Goal: Find contact information: Find contact information

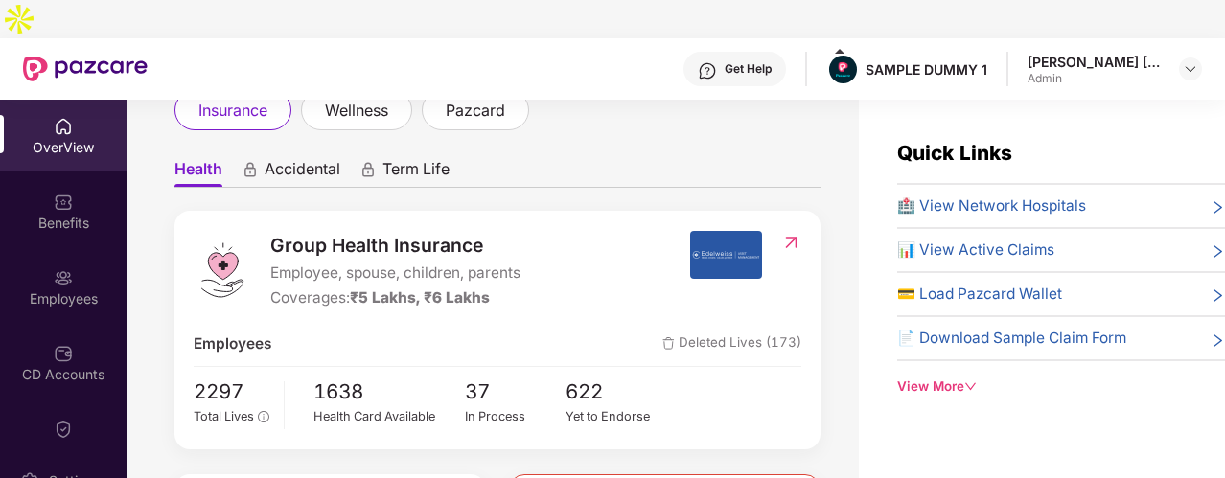
scroll to position [129, 0]
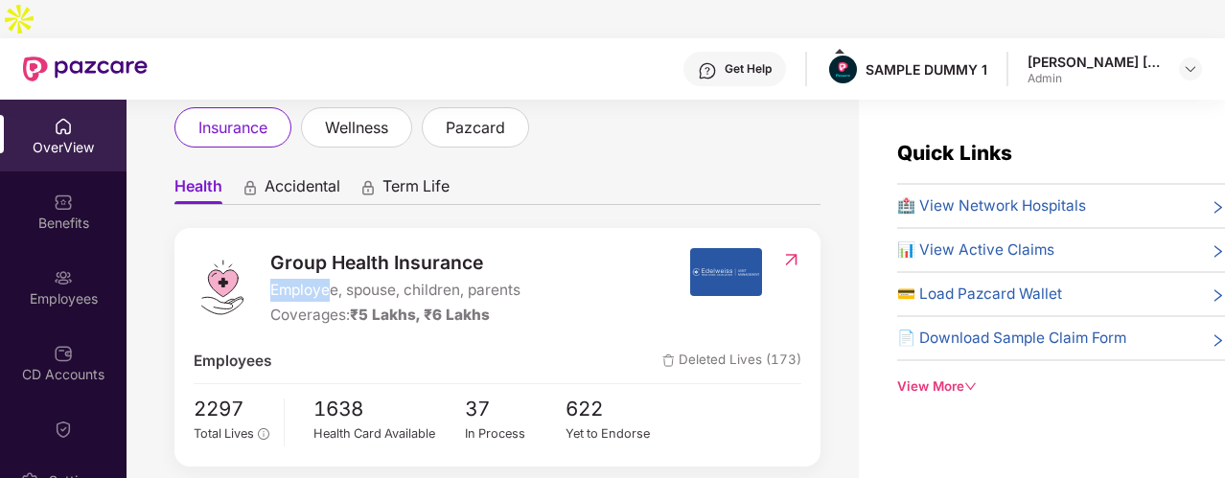
drag, startPoint x: 268, startPoint y: 232, endPoint x: 327, endPoint y: 235, distance: 58.5
click at [327, 248] on div "Group Health Insurance Employee, spouse, children, parents Coverages: ₹5 Lakhs,…" at bounding box center [442, 288] width 496 height 80
click at [327, 279] on span "Employee, spouse, children, parents" at bounding box center [395, 290] width 250 height 23
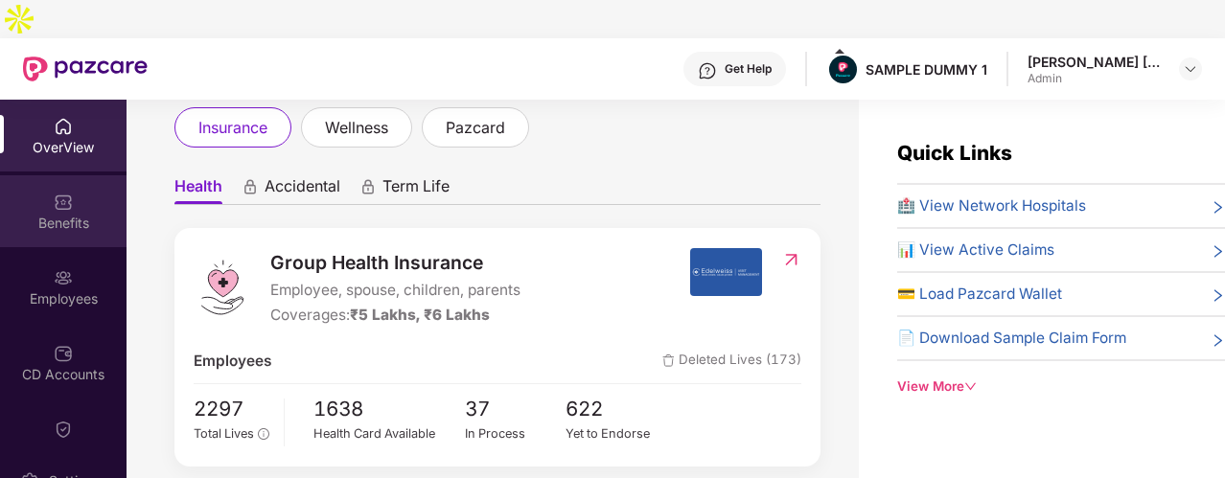
click at [107, 214] on div "Benefits" at bounding box center [63, 223] width 127 height 19
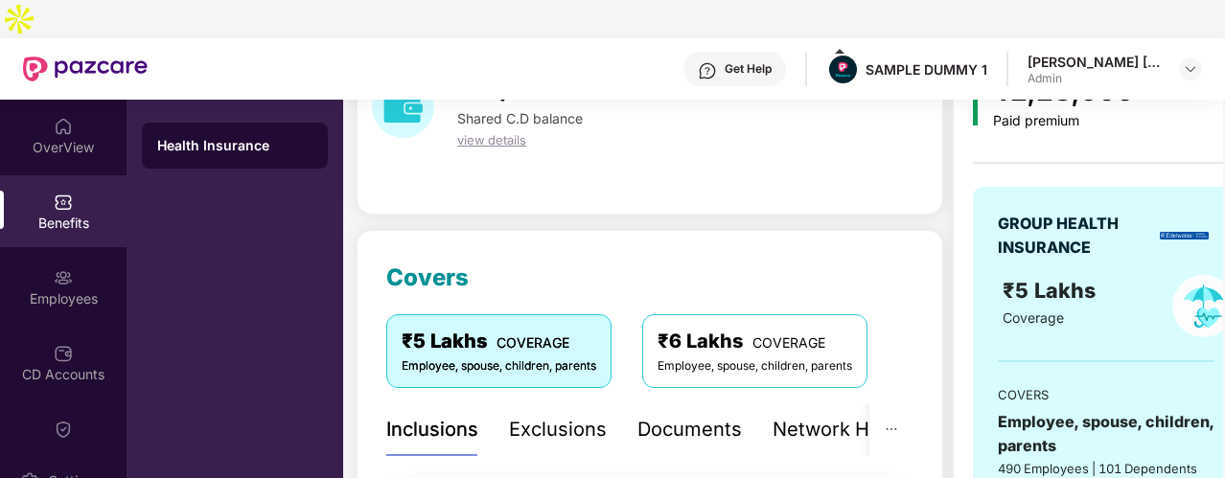
scroll to position [198, 0]
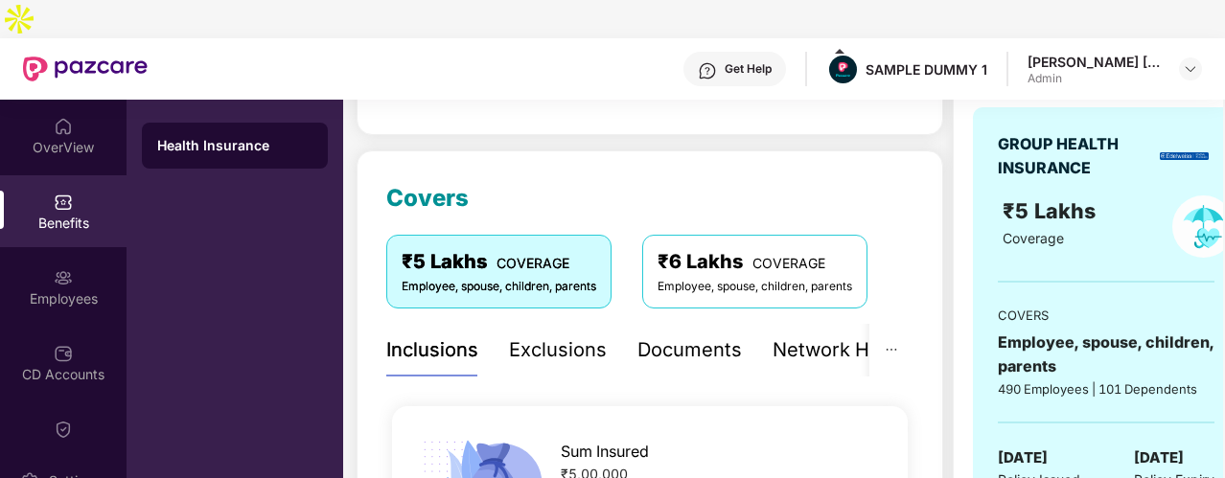
click at [590, 336] on div "Exclusions" at bounding box center [558, 351] width 98 height 30
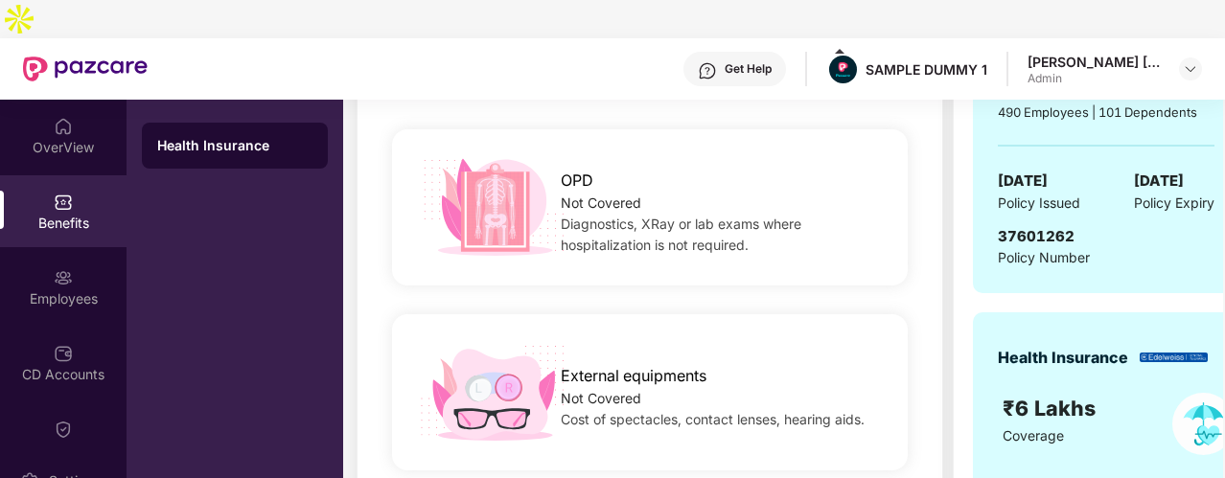
scroll to position [203, 0]
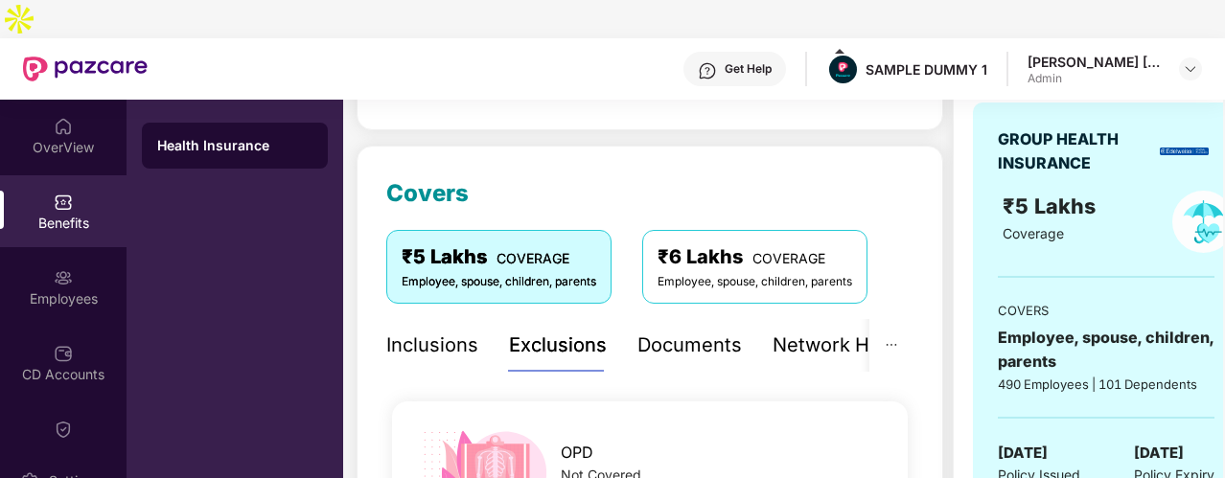
click at [767, 323] on div "Inclusions Exclusions Documents Network Hospitals" at bounding box center [663, 345] width 554 height 53
click at [784, 331] on div "Network Hospitals" at bounding box center [857, 346] width 168 height 30
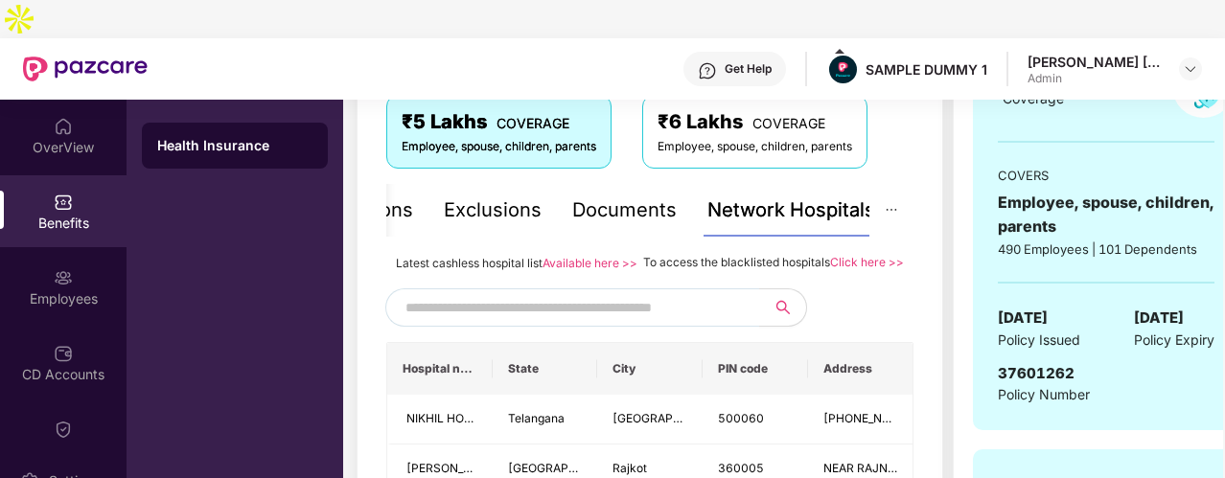
scroll to position [490, 0]
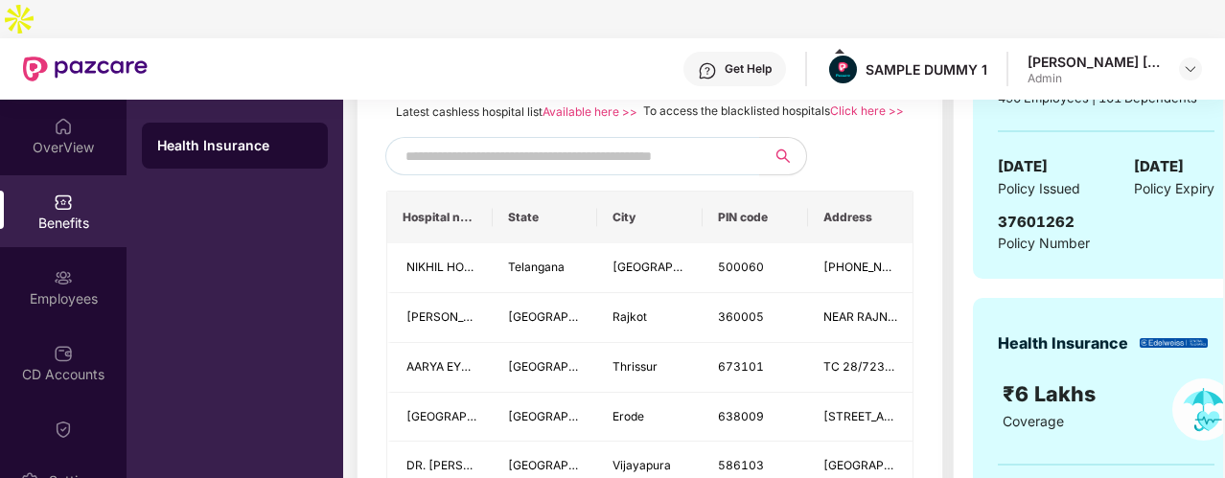
click at [492, 144] on input "text" at bounding box center [570, 156] width 328 height 29
type input "*********"
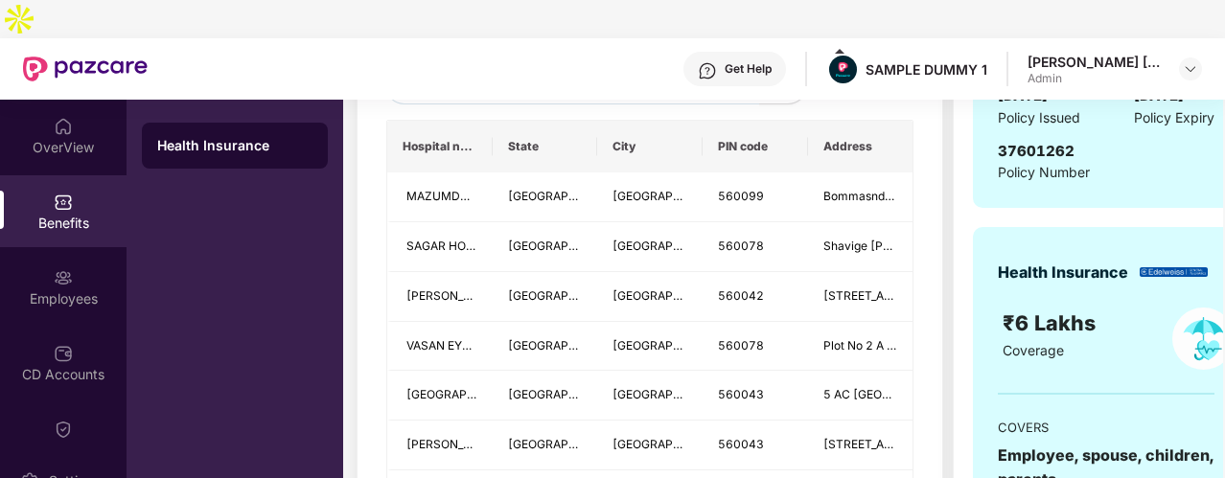
scroll to position [445, 0]
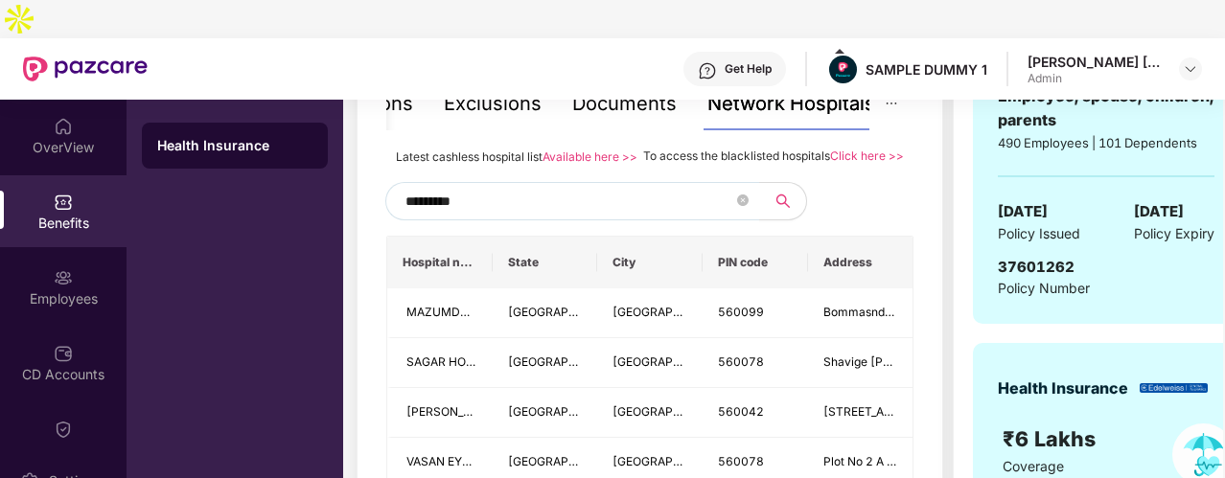
click at [452, 187] on input "*********" at bounding box center [570, 201] width 328 height 29
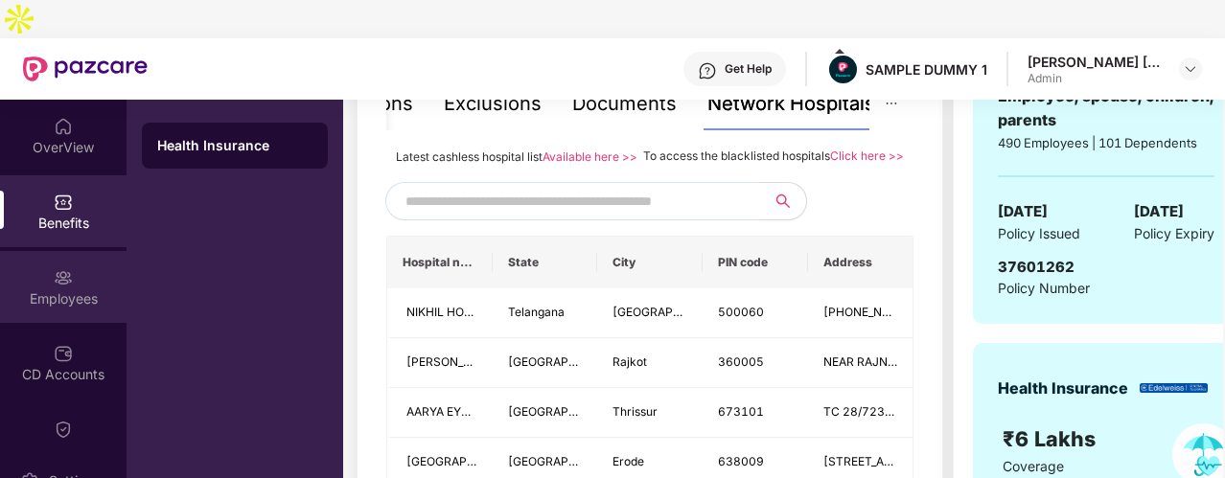
click at [98, 251] on div "Employees" at bounding box center [63, 287] width 127 height 72
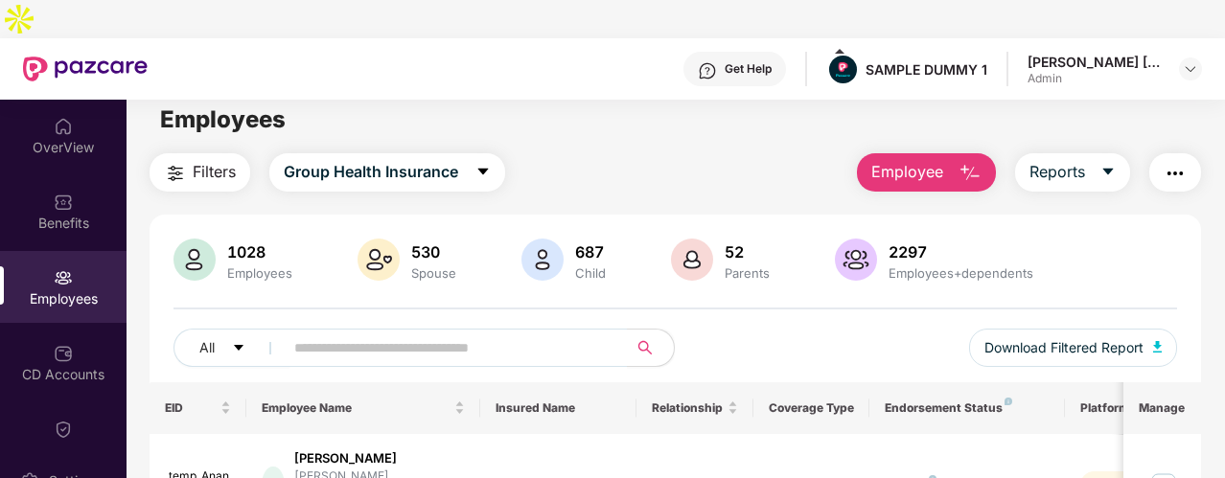
scroll to position [13, 0]
click at [880, 160] on span "Employee" at bounding box center [907, 172] width 72 height 24
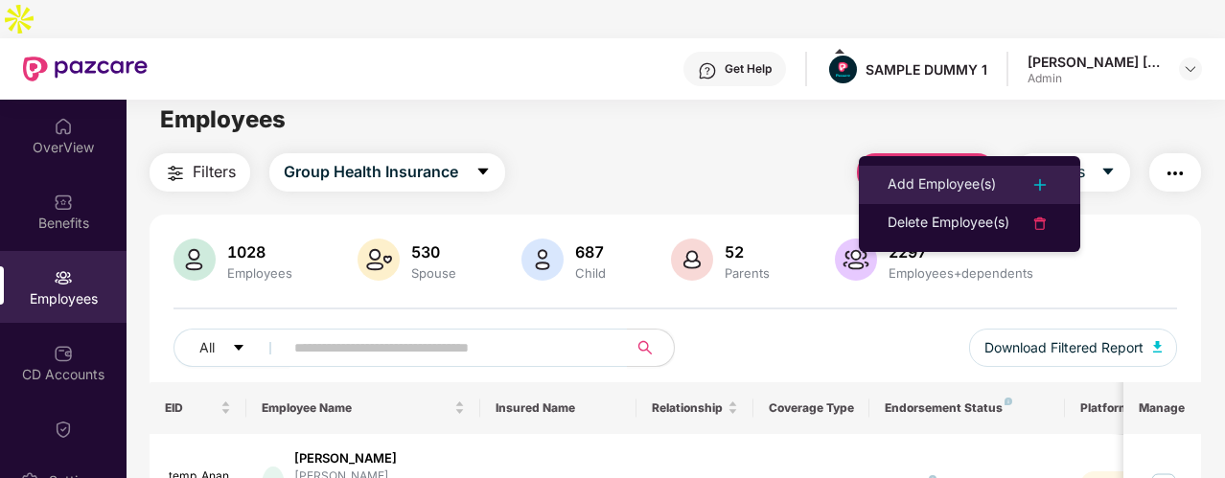
click at [886, 177] on li "Add Employee(s)" at bounding box center [969, 185] width 221 height 38
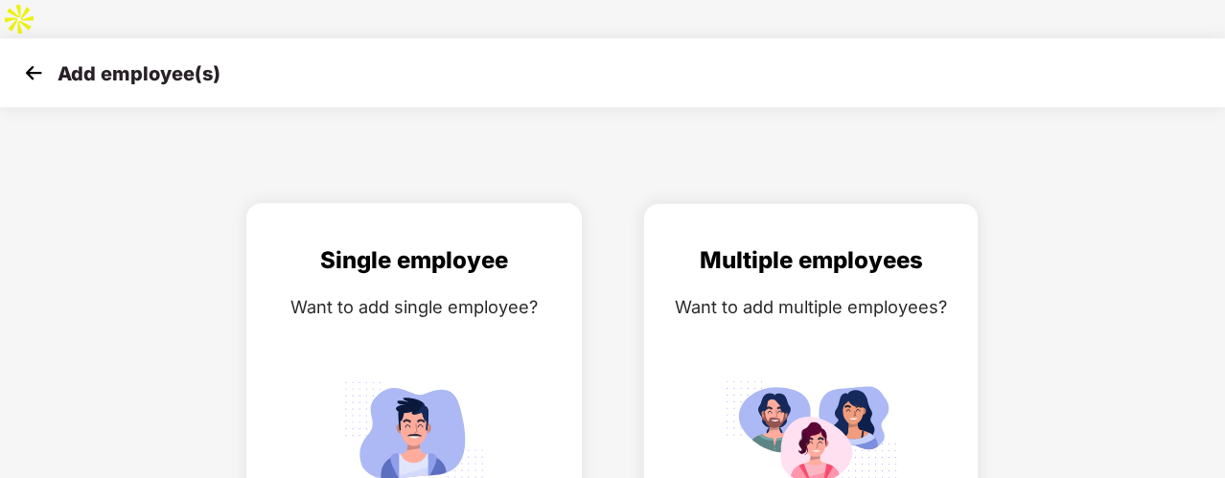
click at [523, 293] on div "Want to add single employee?" at bounding box center [414, 307] width 295 height 28
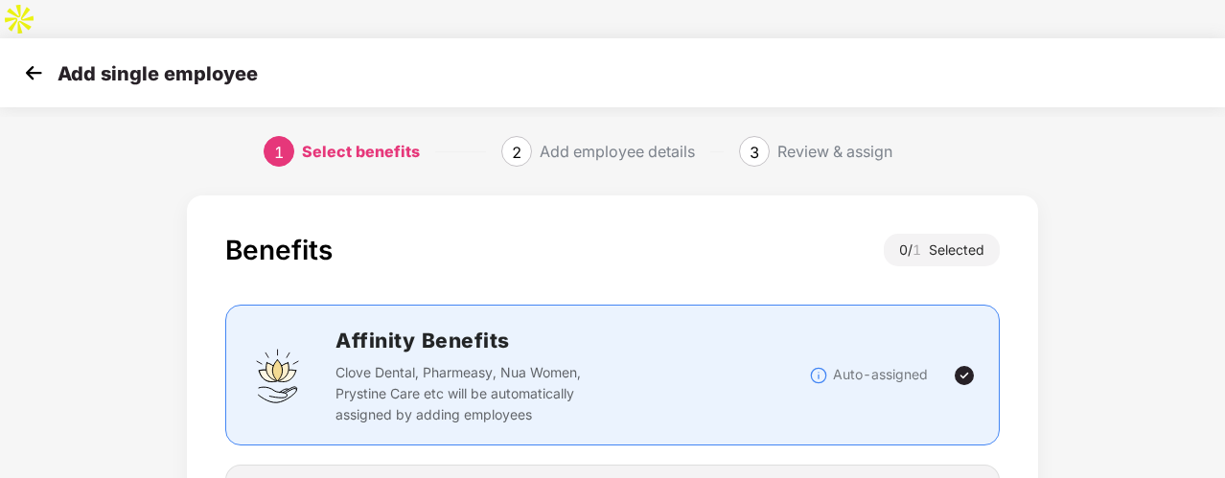
scroll to position [102, 0]
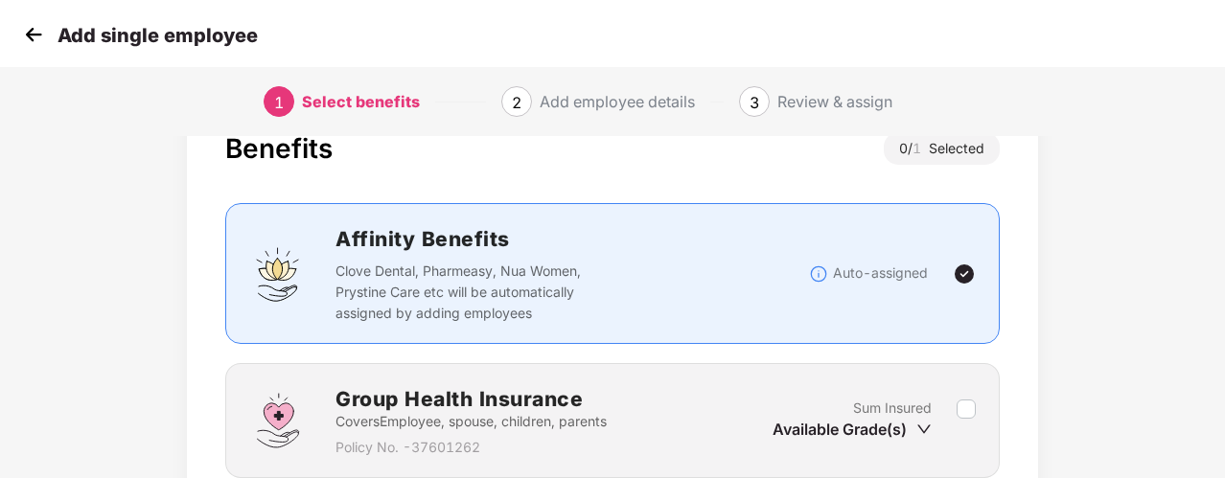
click at [966, 383] on div "Group Health Insurance Covers Employee, spouse, children, parents Policy No. - …" at bounding box center [612, 420] width 727 height 75
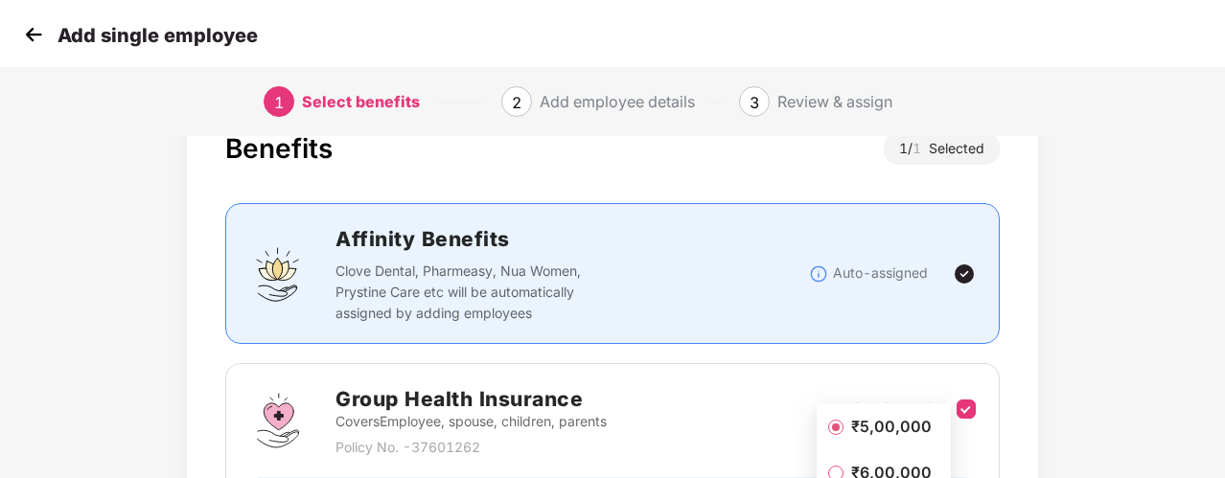
scroll to position [292, 0]
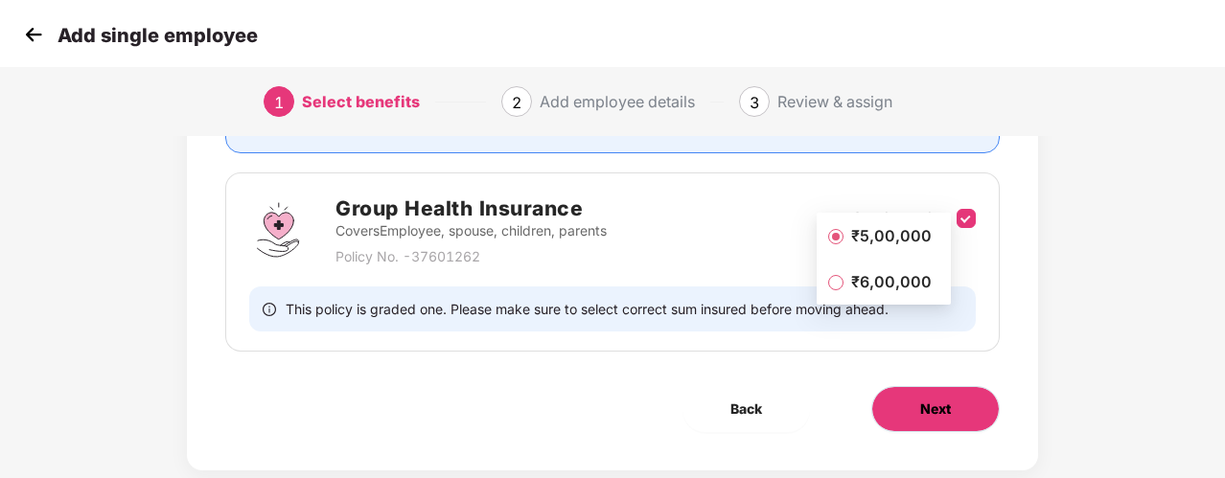
click at [989, 386] on button "Next" at bounding box center [935, 409] width 128 height 46
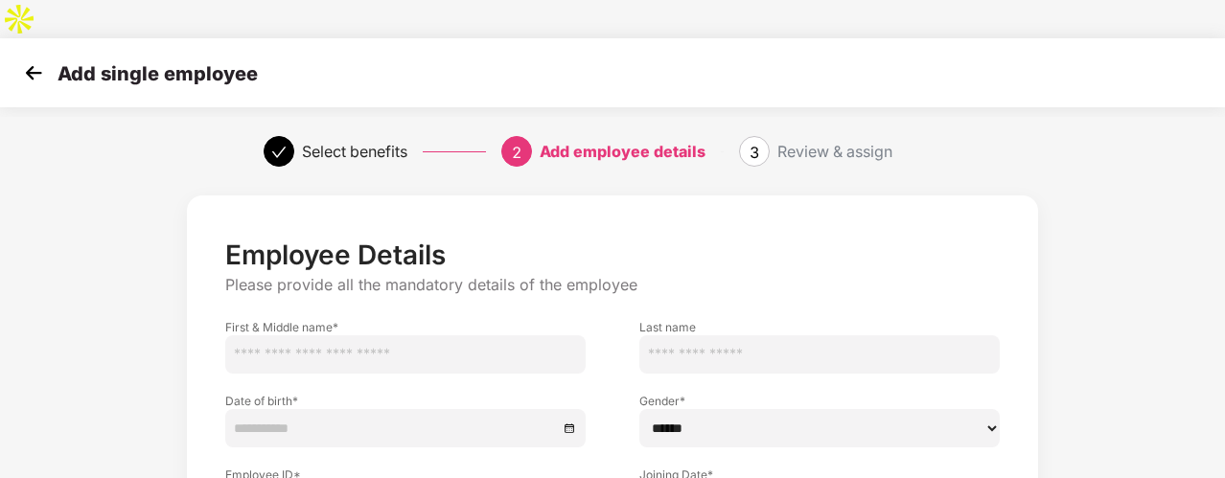
scroll to position [127, 0]
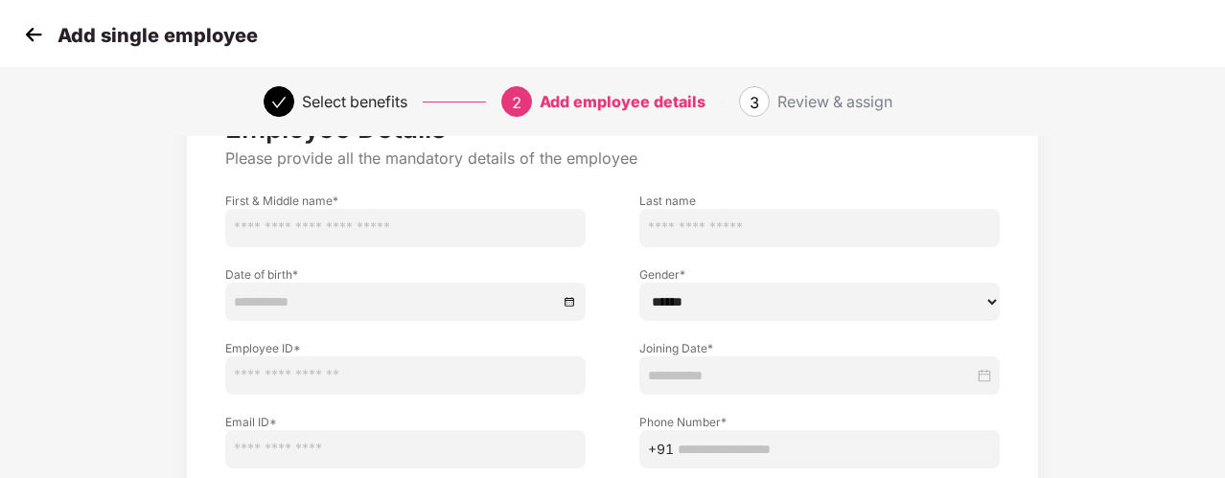
click at [42, 30] on img at bounding box center [33, 34] width 29 height 29
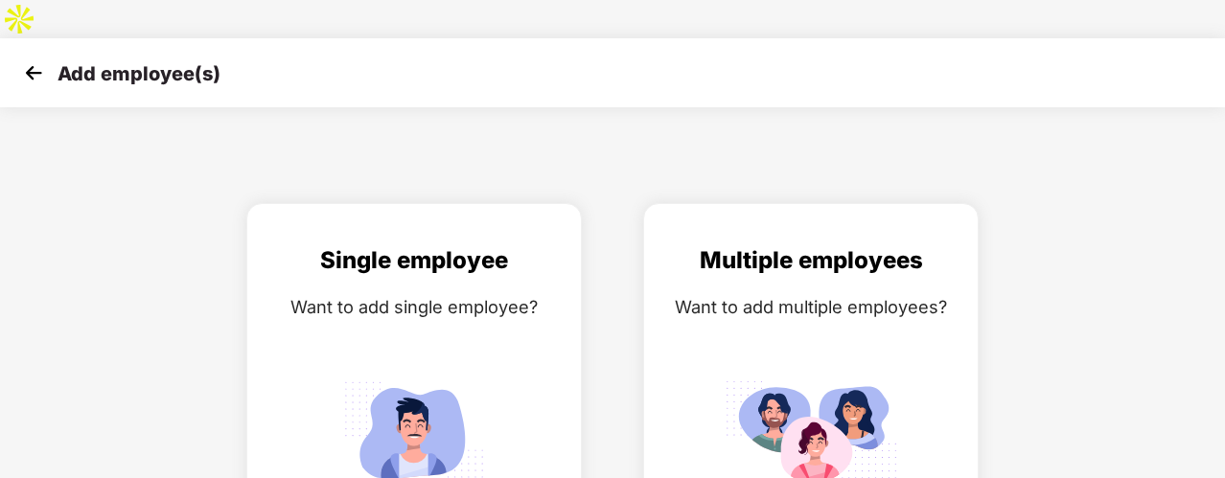
click at [42, 58] on img at bounding box center [33, 72] width 29 height 29
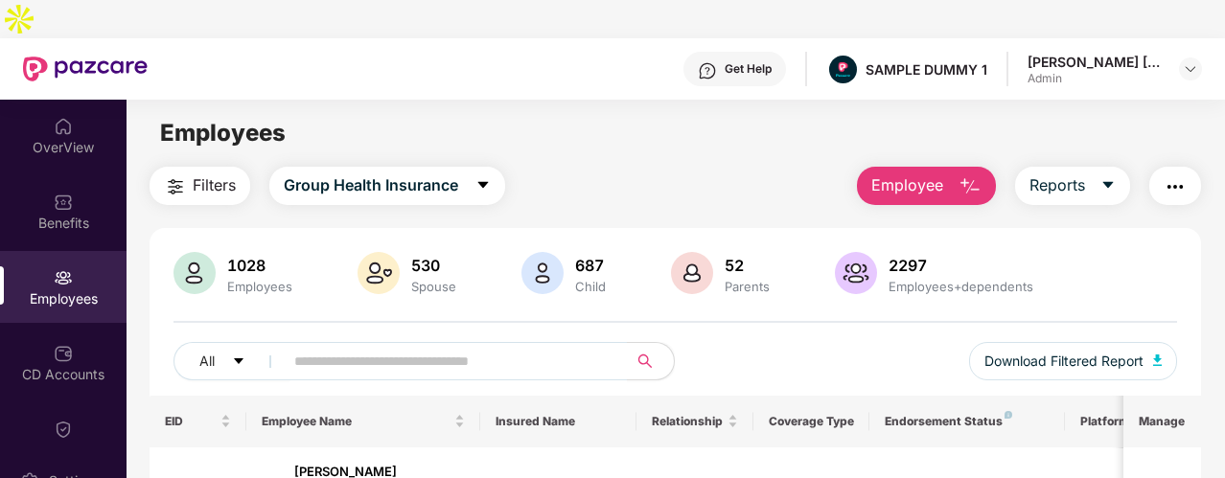
click at [1154, 167] on button "button" at bounding box center [1175, 186] width 52 height 38
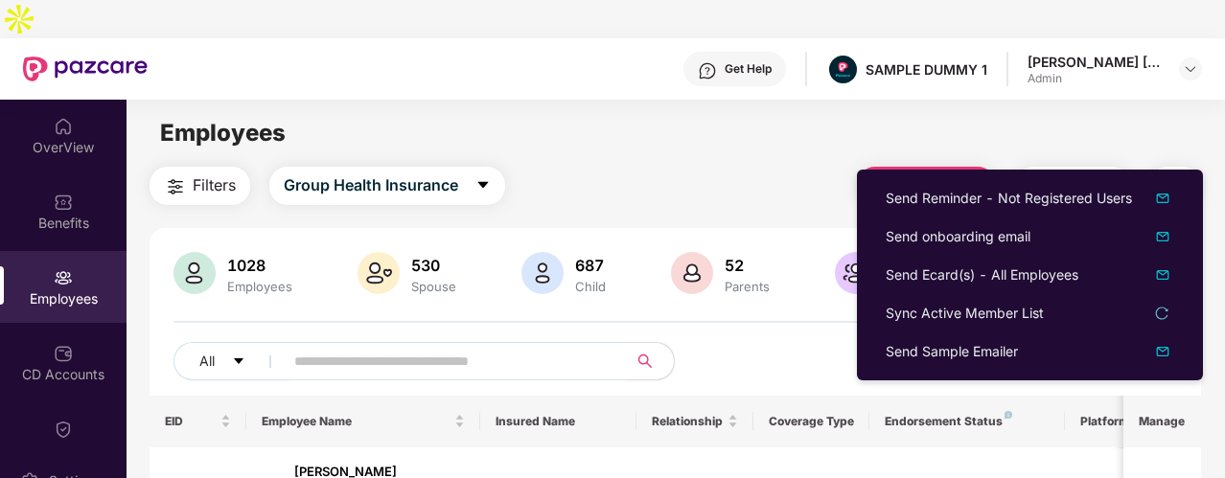
click at [859, 115] on div "Employees" at bounding box center [676, 133] width 1098 height 36
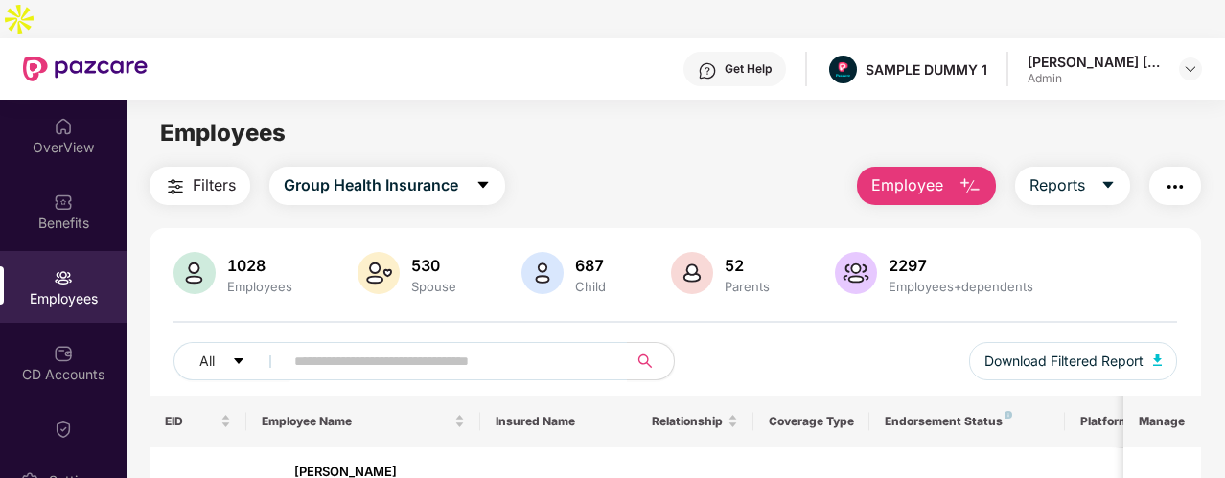
click at [731, 61] on div "Get Help" at bounding box center [748, 68] width 47 height 15
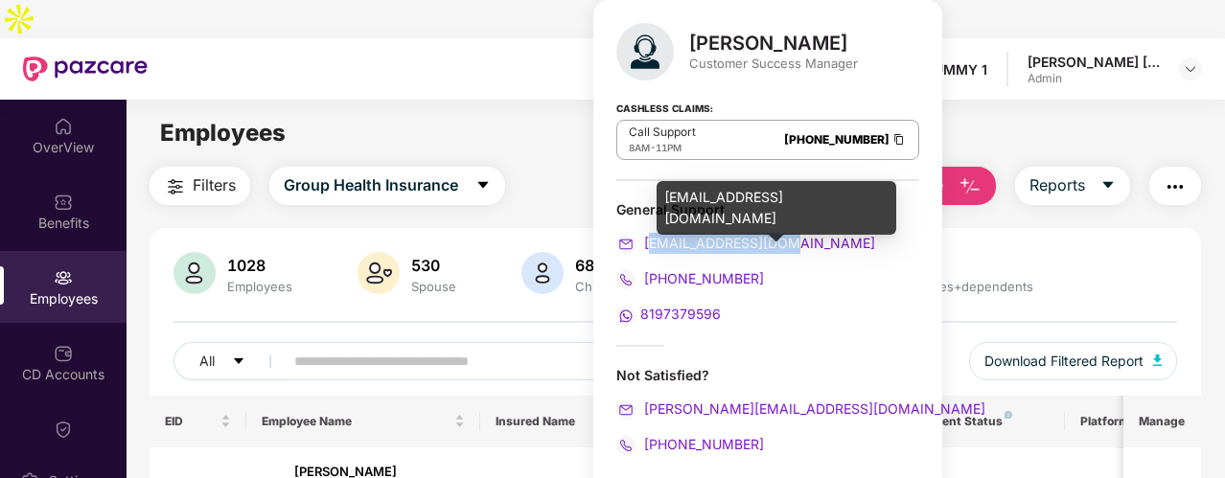
drag, startPoint x: 797, startPoint y: 243, endPoint x: 651, endPoint y: 242, distance: 145.7
click at [651, 242] on div "[EMAIL_ADDRESS][DOMAIN_NAME]" at bounding box center [767, 243] width 303 height 21
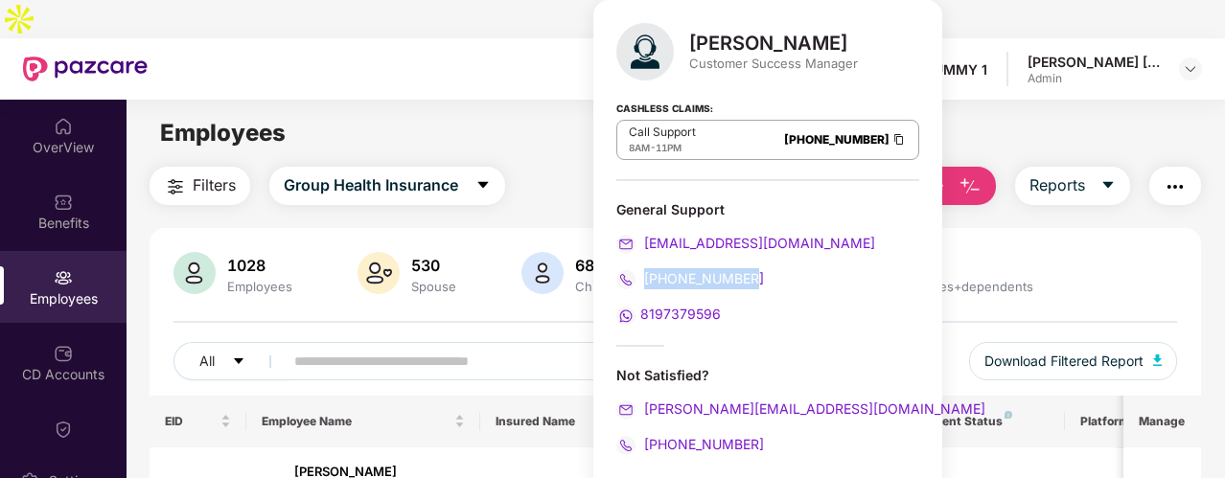
drag, startPoint x: 768, startPoint y: 279, endPoint x: 644, endPoint y: 279, distance: 123.7
click at [644, 279] on div "[PHONE_NUMBER]" at bounding box center [767, 278] width 303 height 21
drag, startPoint x: 736, startPoint y: 318, endPoint x: 643, endPoint y: 318, distance: 93.0
click at [643, 318] on div "8197379596" at bounding box center [767, 314] width 303 height 21
click at [784, 322] on div "8197379596" at bounding box center [767, 314] width 303 height 21
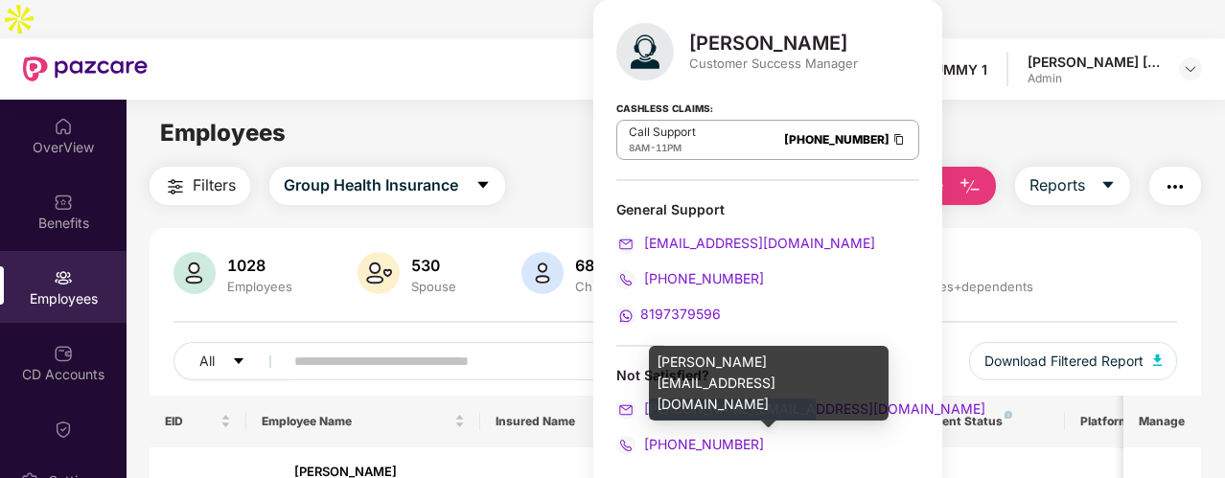
drag, startPoint x: 817, startPoint y: 407, endPoint x: 652, endPoint y: 406, distance: 164.9
click at [652, 406] on div "[PERSON_NAME][EMAIL_ADDRESS][DOMAIN_NAME]" at bounding box center [767, 409] width 303 height 21
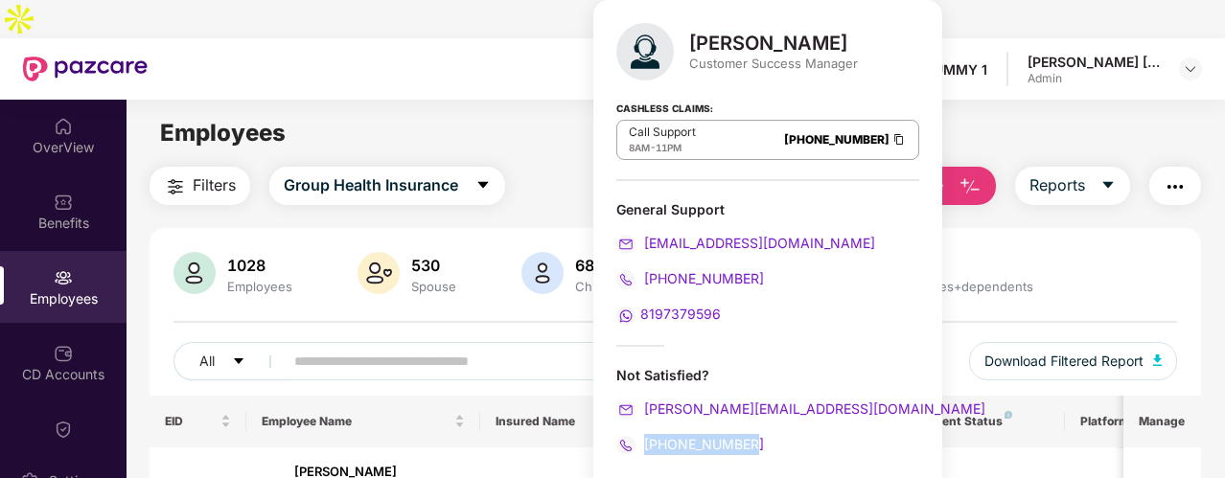
drag, startPoint x: 755, startPoint y: 445, endPoint x: 647, endPoint y: 448, distance: 108.4
click at [647, 448] on div "[PHONE_NUMBER]" at bounding box center [767, 444] width 303 height 21
click at [767, 87] on div "Cashless Claims: Call Support 8AM - 11PM [PHONE_NUMBER]" at bounding box center [767, 133] width 303 height 96
click at [593, 103] on div "[PERSON_NAME] Customer Success Manager Cashless Claims: Call Support 8AM - 11PM…" at bounding box center [767, 246] width 349 height 493
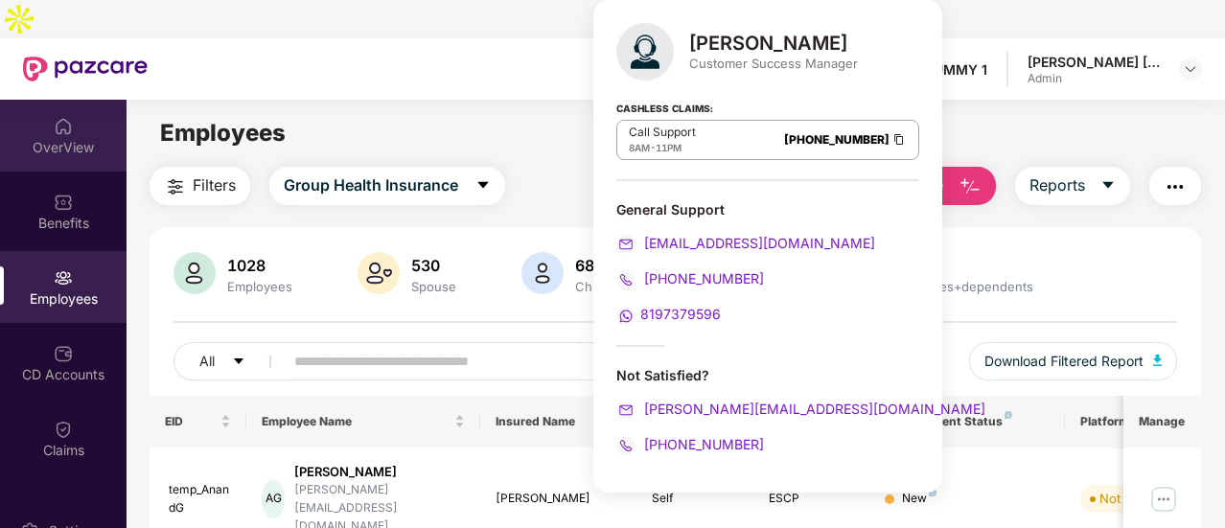
click at [62, 117] on img at bounding box center [63, 126] width 19 height 19
